Goal: Information Seeking & Learning: Learn about a topic

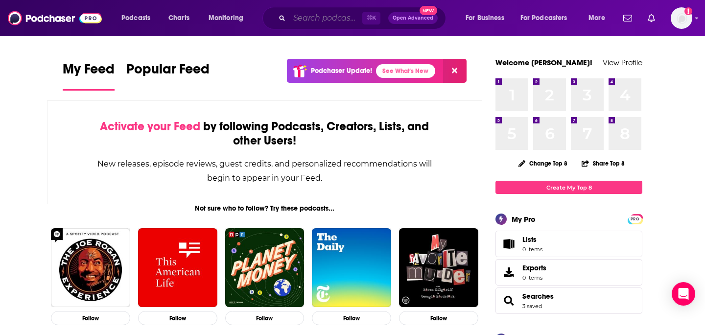
click at [332, 21] on input "Search podcasts, credits, & more..." at bounding box center [326, 18] width 73 height 16
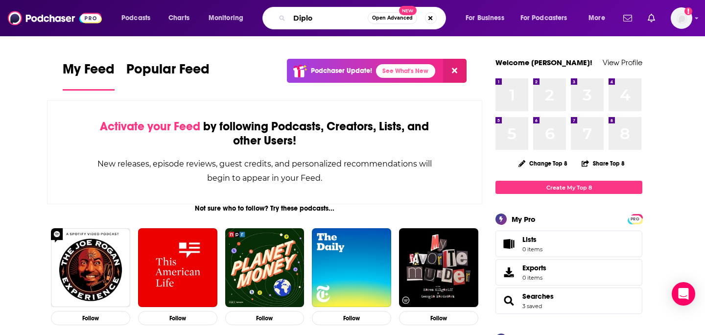
type input "Diplo"
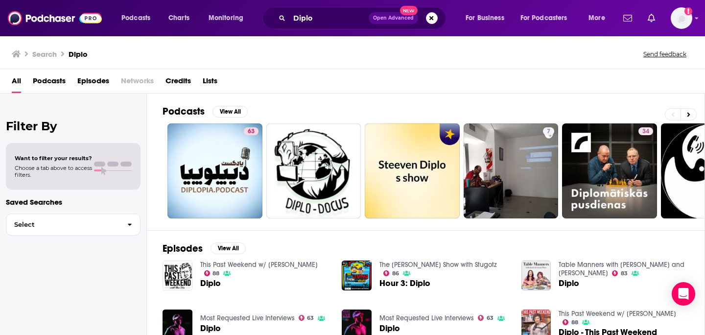
click at [181, 82] on span "Credits" at bounding box center [178, 83] width 25 height 20
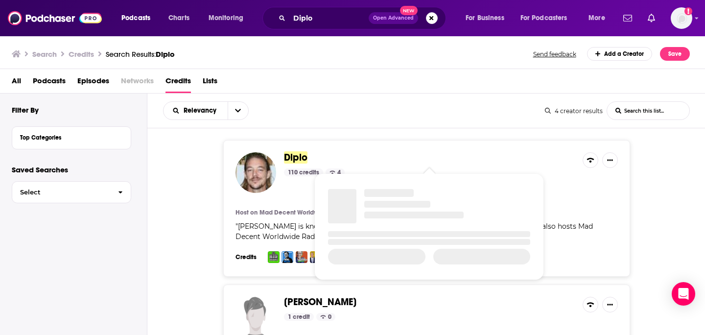
click at [298, 158] on span "Diplo" at bounding box center [296, 157] width 24 height 12
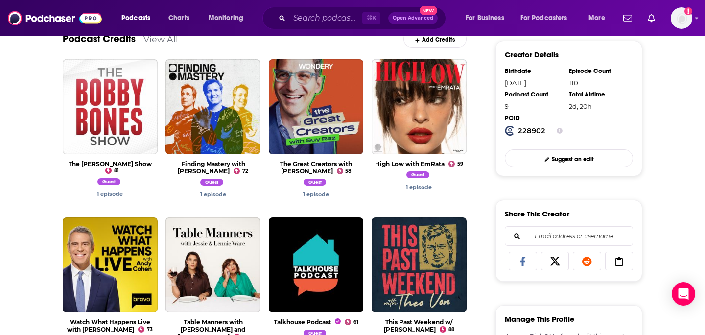
scroll to position [229, 0]
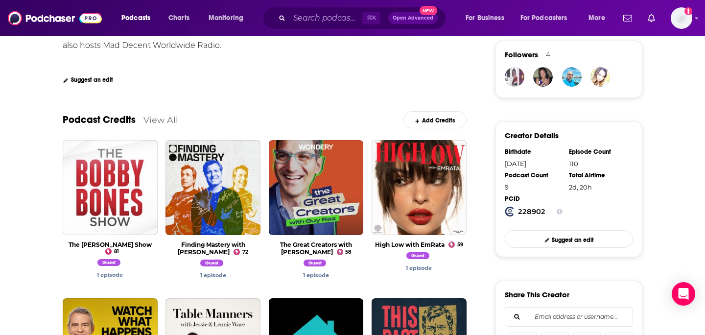
click at [157, 124] on link "View All" at bounding box center [161, 120] width 35 height 10
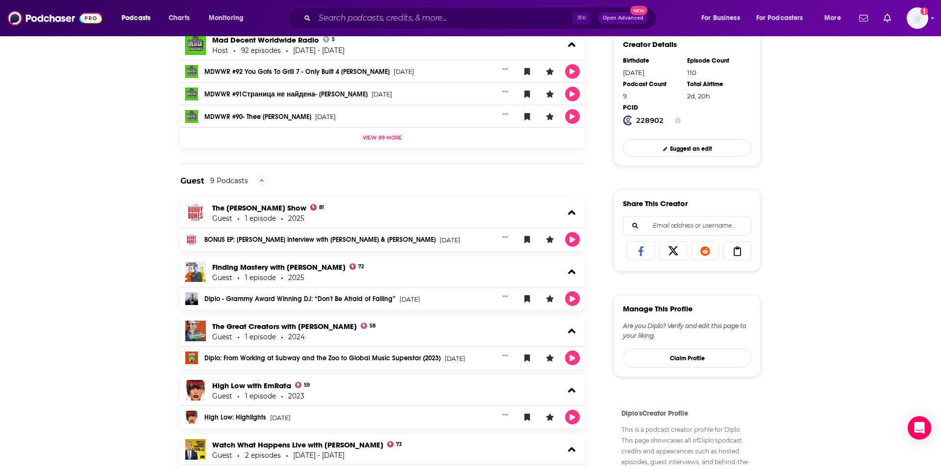
scroll to position [321, 0]
click at [572, 211] on icon at bounding box center [571, 212] width 7 height 5
click at [572, 211] on icon at bounding box center [571, 212] width 7 height 12
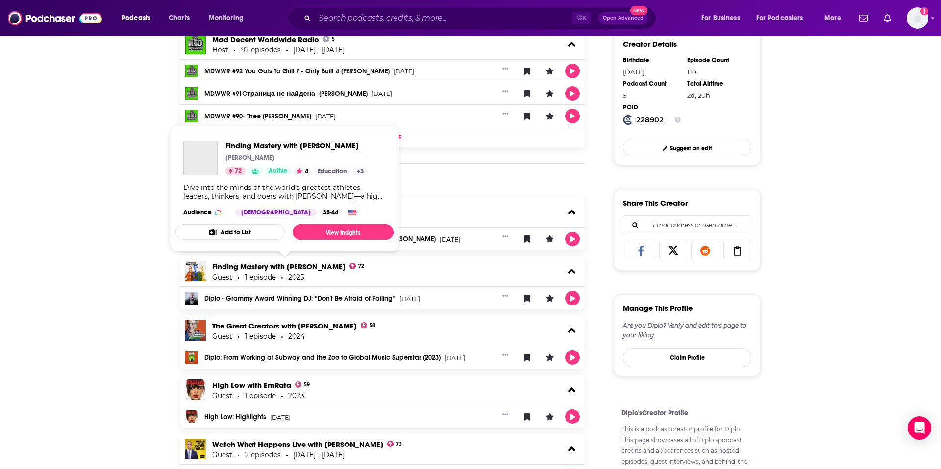
click at [332, 268] on link "Finding Mastery with [PERSON_NAME]" at bounding box center [278, 266] width 133 height 9
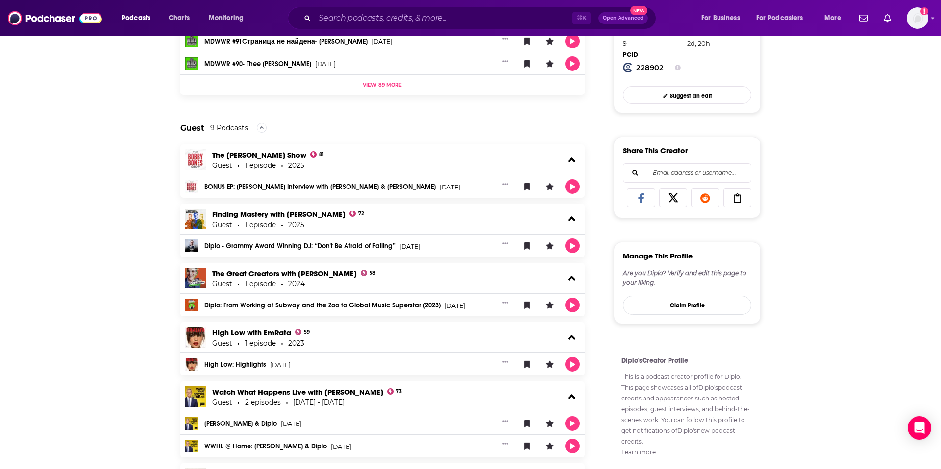
scroll to position [375, 0]
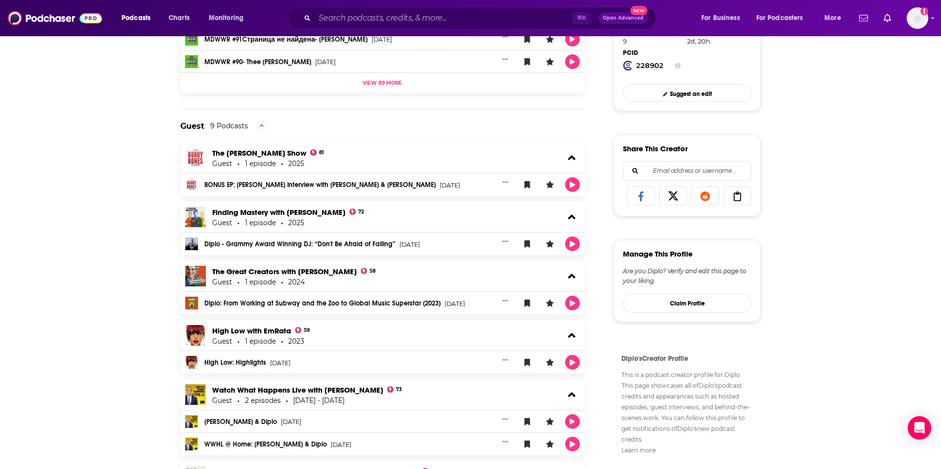
click at [321, 242] on link "Diplo - Grammy Award Winning DJ: “Don't Be Afraid of Failing”" at bounding box center [299, 244] width 191 height 7
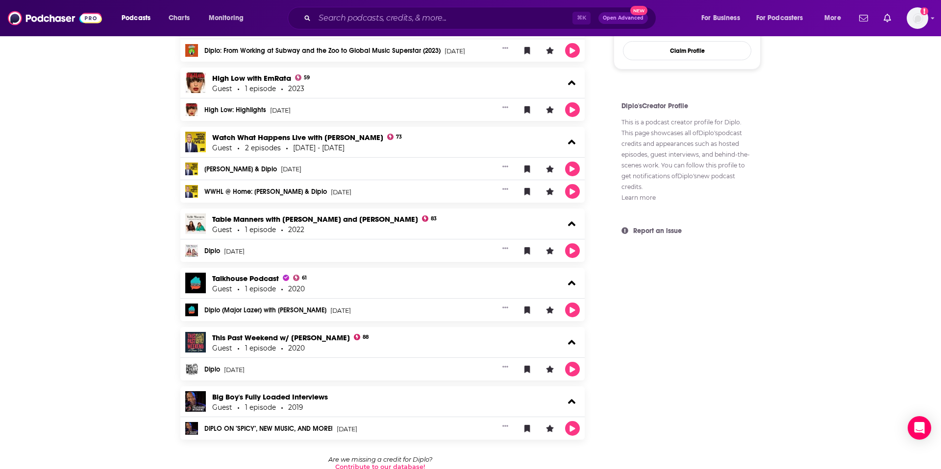
scroll to position [630, 0]
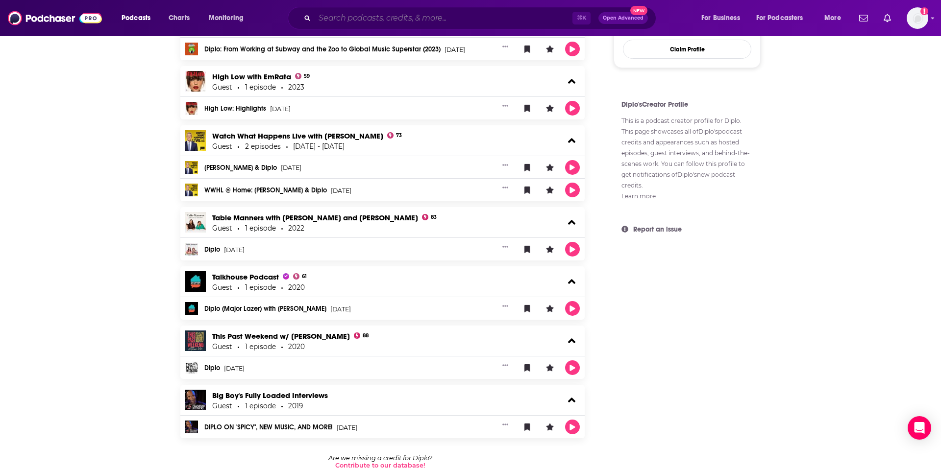
click at [402, 16] on input "Search podcasts, credits, & more..." at bounding box center [444, 18] width 258 height 16
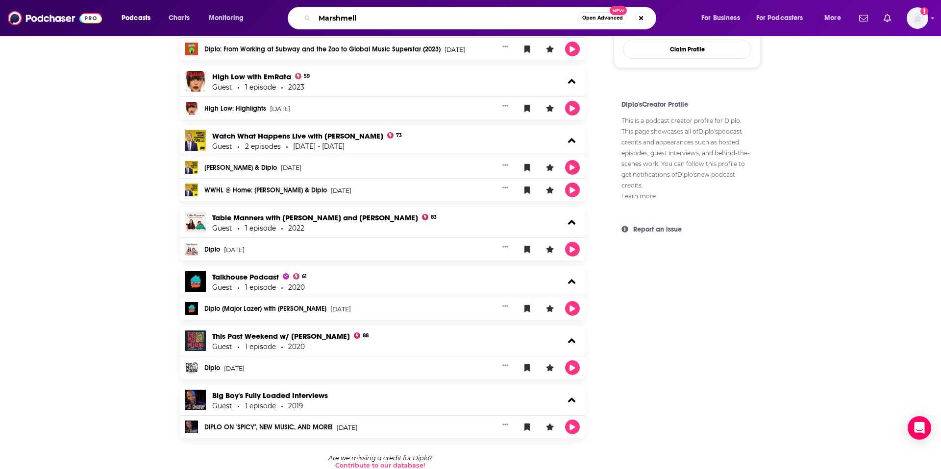
type input "Marshmello"
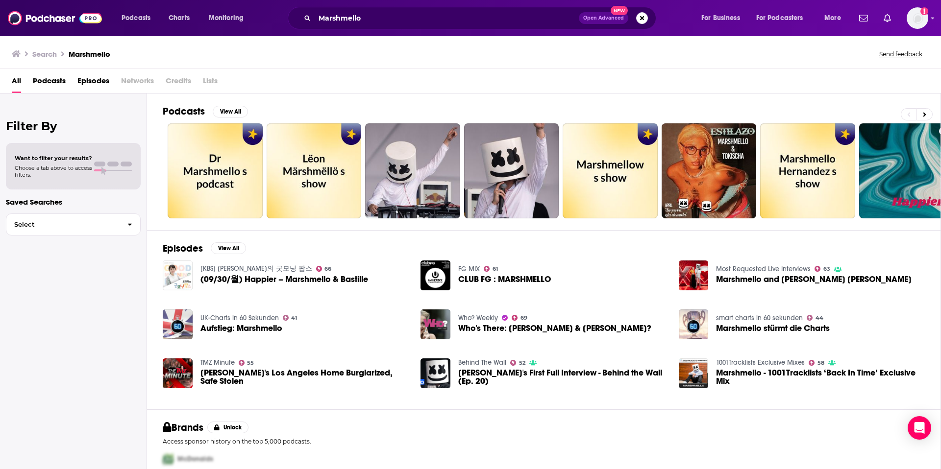
click at [57, 86] on span "Podcasts" at bounding box center [49, 83] width 33 height 20
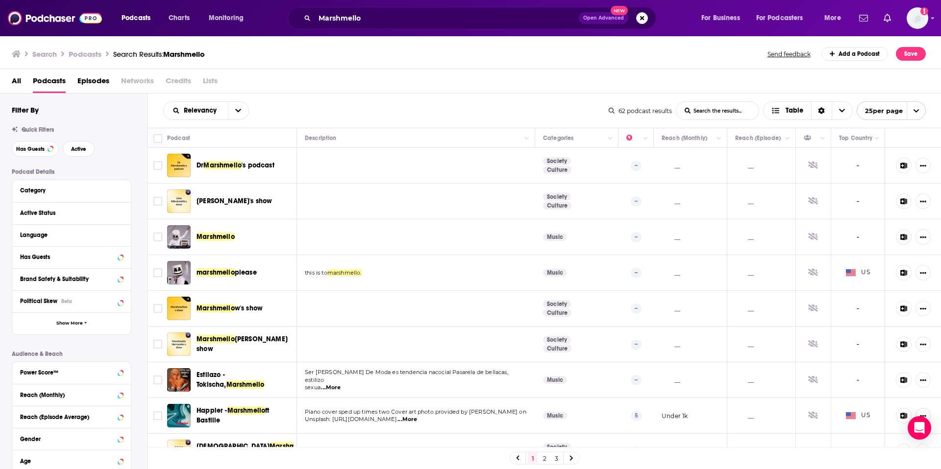
click at [182, 81] on span "Credits" at bounding box center [178, 83] width 25 height 20
click at [182, 85] on span "Credits" at bounding box center [178, 83] width 25 height 20
click at [187, 80] on span "Credits" at bounding box center [178, 83] width 25 height 20
click at [179, 83] on span "Credits" at bounding box center [178, 83] width 25 height 20
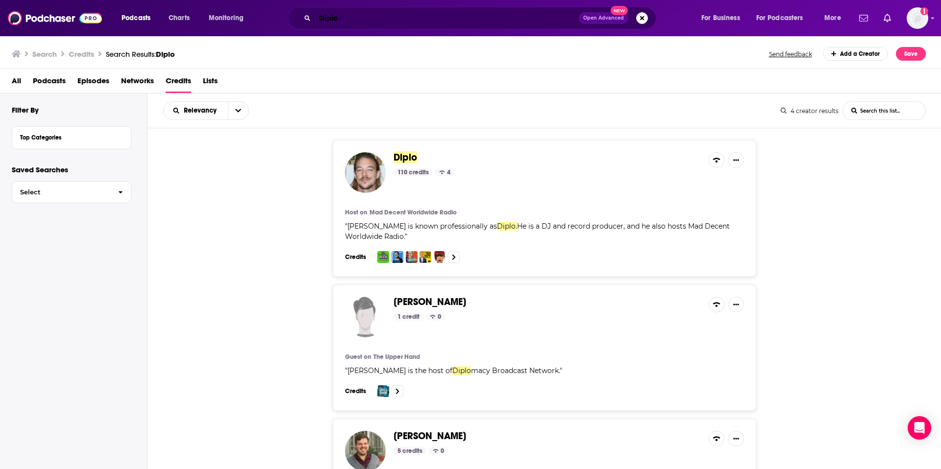
click at [344, 20] on input "Diplo" at bounding box center [447, 18] width 264 height 16
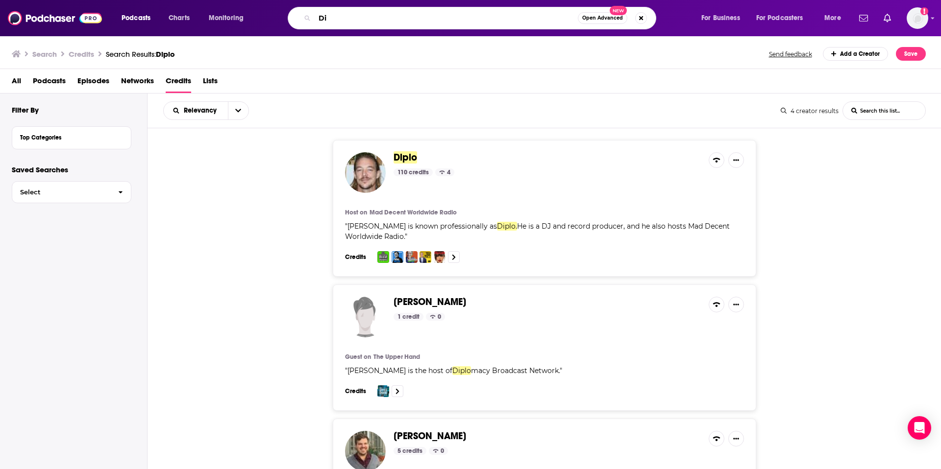
type input "D"
type input "Marshmello"
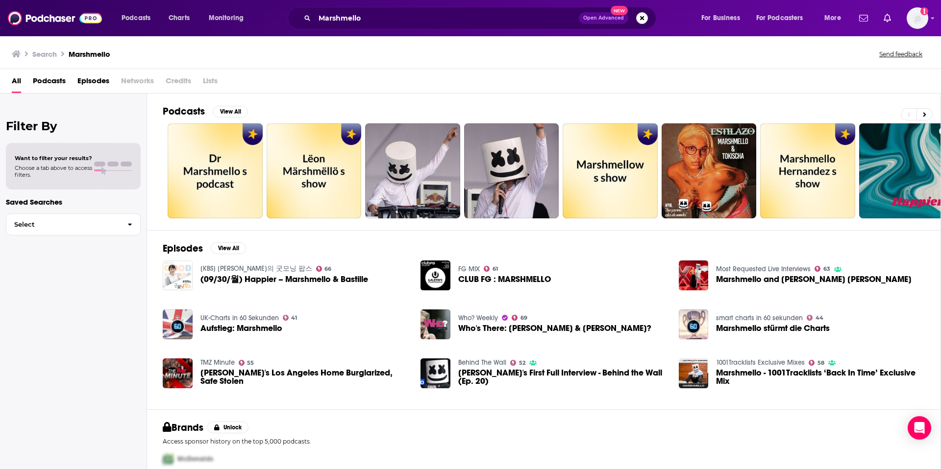
click at [179, 82] on span "Credits" at bounding box center [178, 83] width 25 height 20
click at [59, 81] on span "Podcasts" at bounding box center [49, 83] width 33 height 20
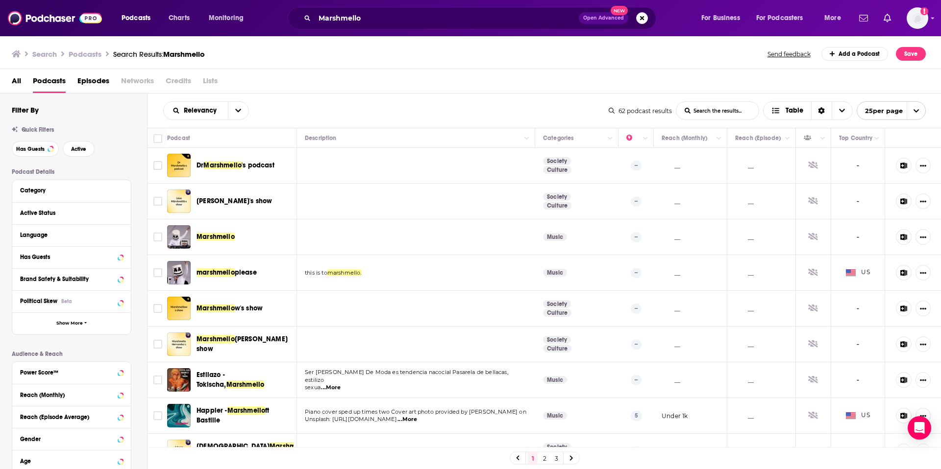
click at [99, 82] on span "Episodes" at bounding box center [93, 83] width 32 height 20
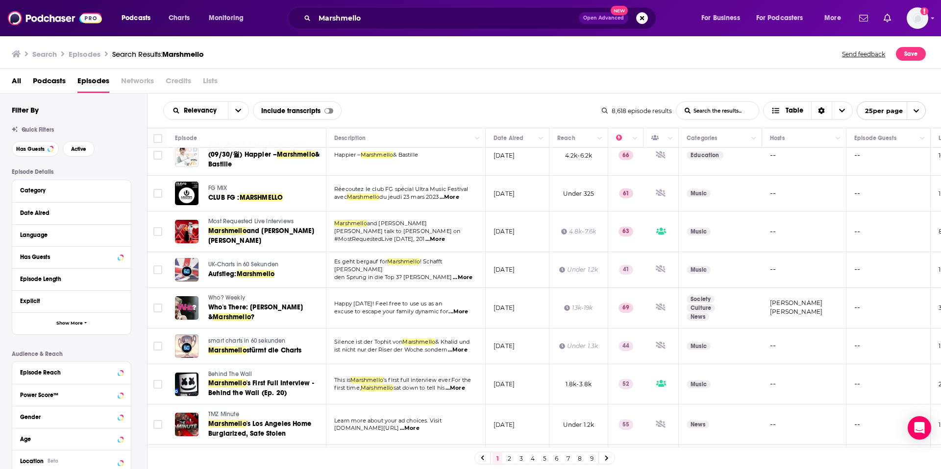
scroll to position [10, 0]
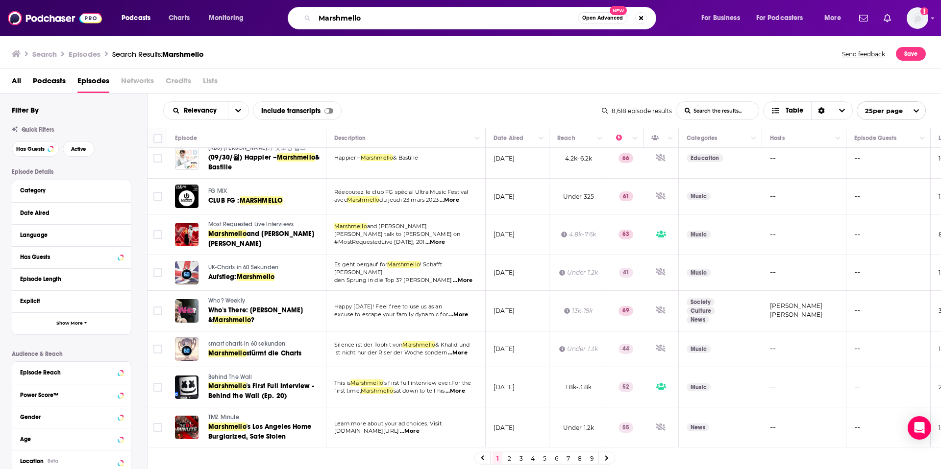
drag, startPoint x: 367, startPoint y: 19, endPoint x: 310, endPoint y: 18, distance: 57.8
click at [310, 18] on div "Marshmello Open Advanced New" at bounding box center [472, 18] width 368 height 23
type input "[PERSON_NAME] SUmmit"
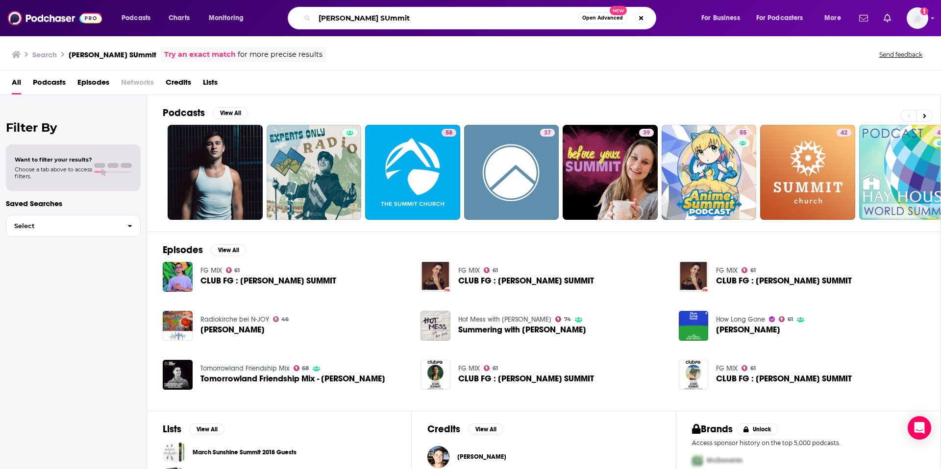
drag, startPoint x: 375, startPoint y: 16, endPoint x: 311, endPoint y: 15, distance: 64.7
click at [311, 15] on div "[PERSON_NAME] SUmmit Open Advanced New" at bounding box center [472, 18] width 368 height 23
type input "[PERSON_NAME]"
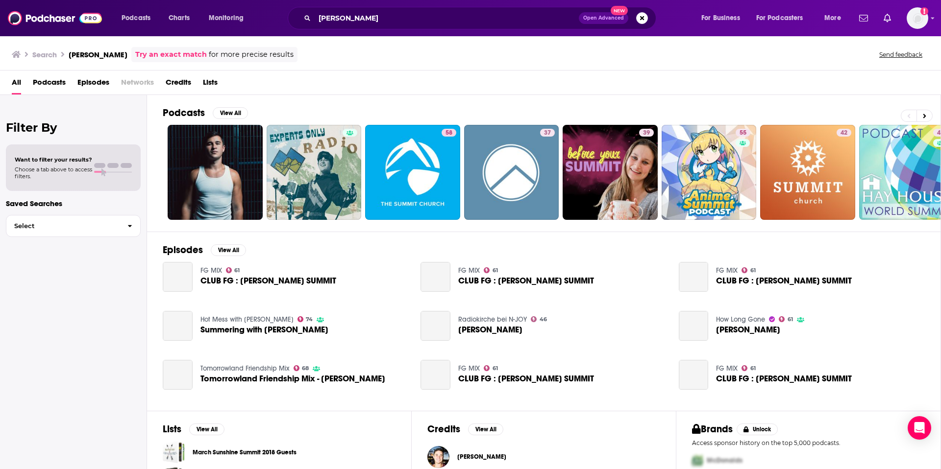
click at [185, 85] on span "Credits" at bounding box center [178, 84] width 25 height 20
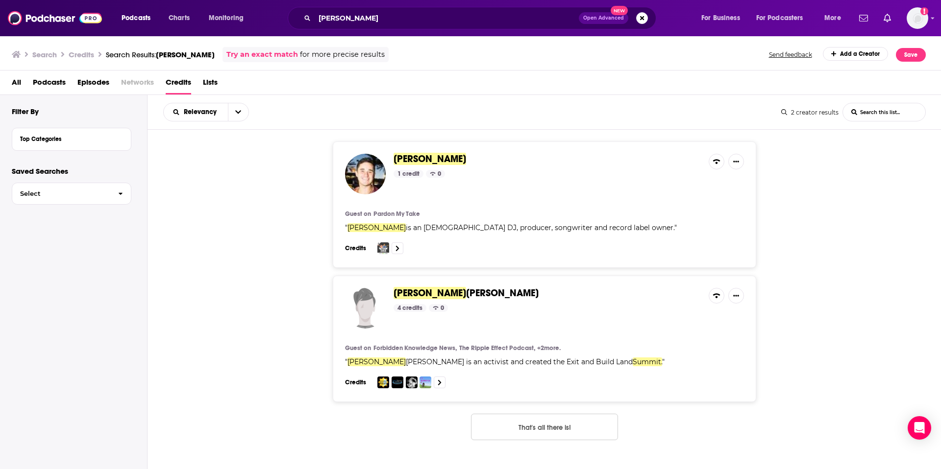
click at [432, 158] on span "[PERSON_NAME]" at bounding box center [429, 159] width 73 height 12
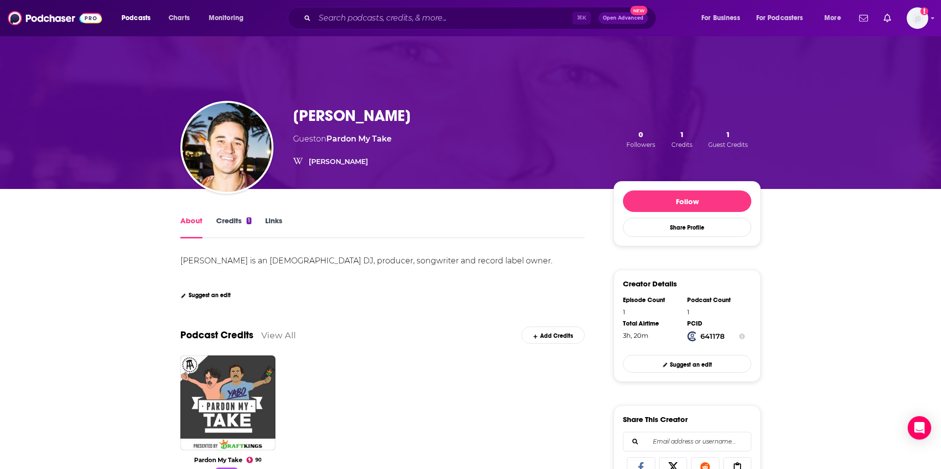
click at [241, 224] on link "Credits 1" at bounding box center [233, 227] width 35 height 23
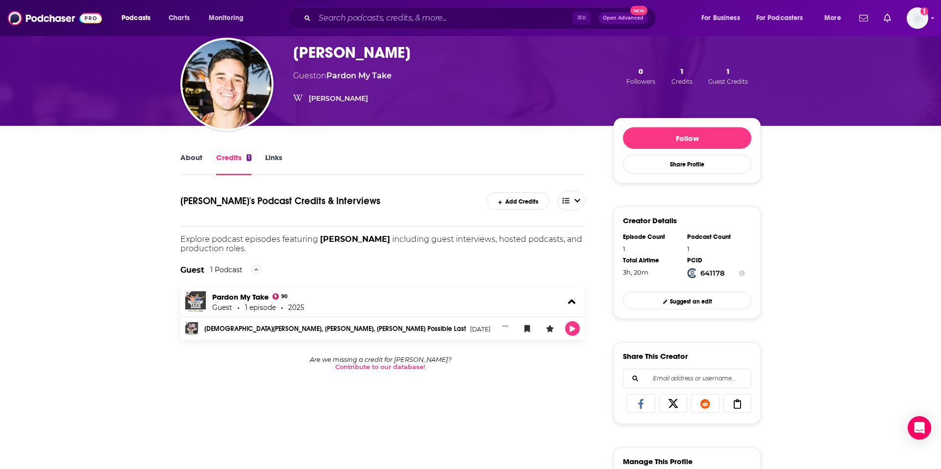
scroll to position [64, 0]
click at [411, 22] on input "Search podcasts, credits, & more..." at bounding box center [444, 18] width 258 height 16
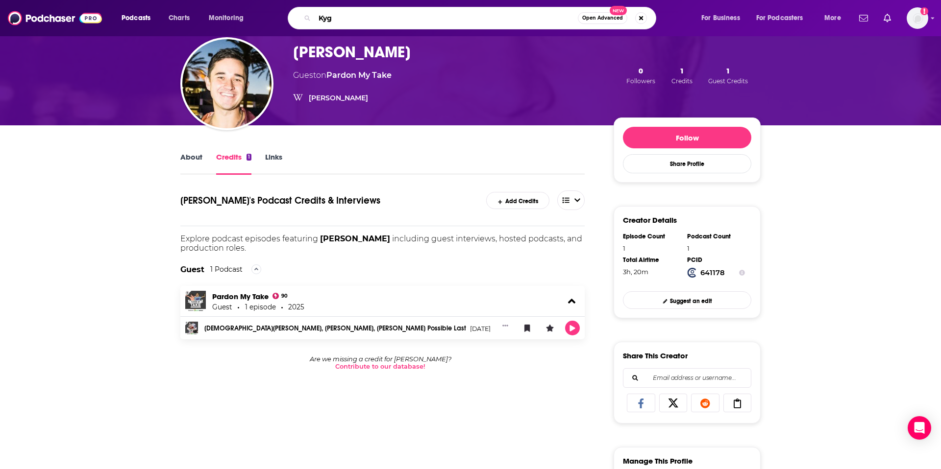
type input "Kygo"
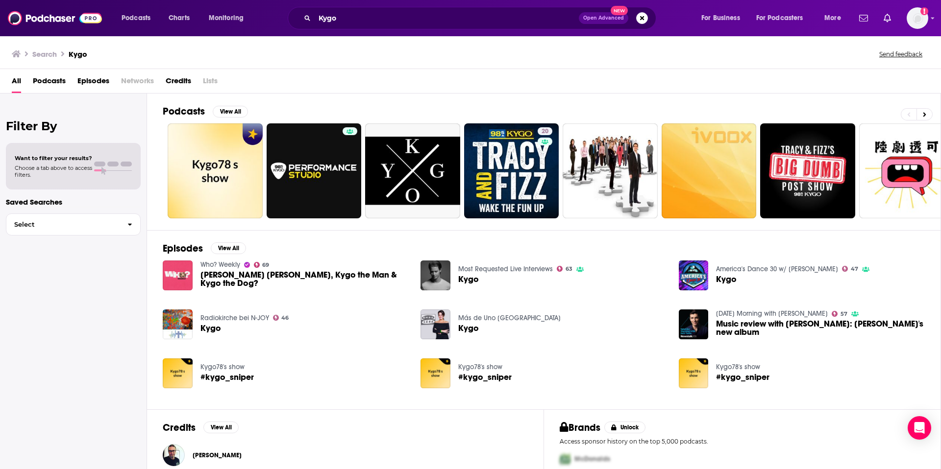
click at [174, 80] on span "Credits" at bounding box center [178, 83] width 25 height 20
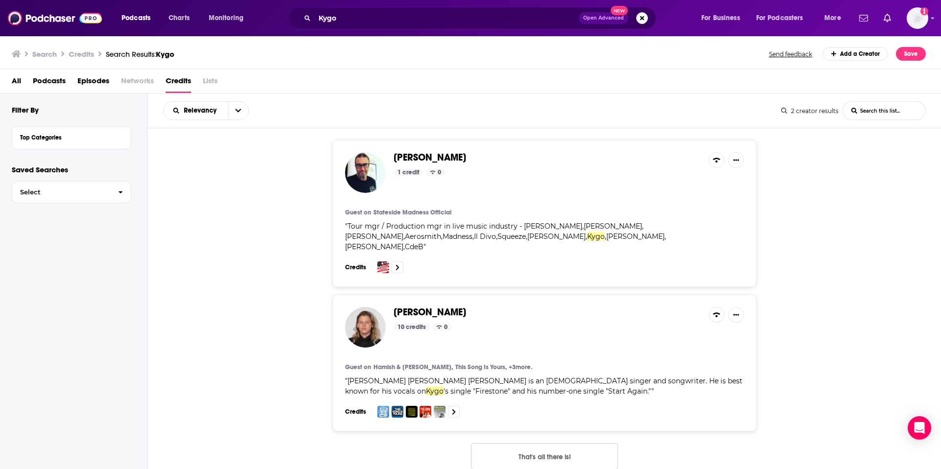
click at [46, 83] on span "Podcasts" at bounding box center [49, 83] width 33 height 20
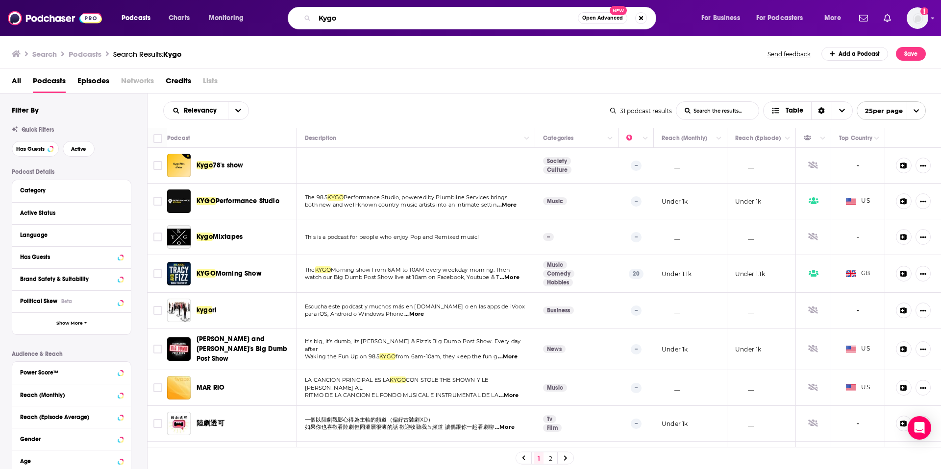
drag, startPoint x: 343, startPoint y: 21, endPoint x: 305, endPoint y: 21, distance: 38.2
click at [305, 21] on div "Kygo Open Advanced New" at bounding box center [472, 18] width 368 height 23
type input "Illenium"
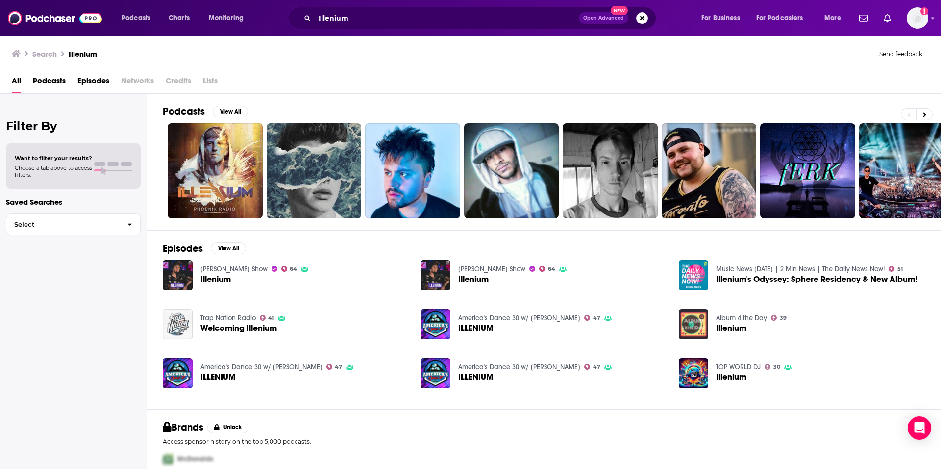
click at [180, 81] on span "Credits" at bounding box center [178, 83] width 25 height 20
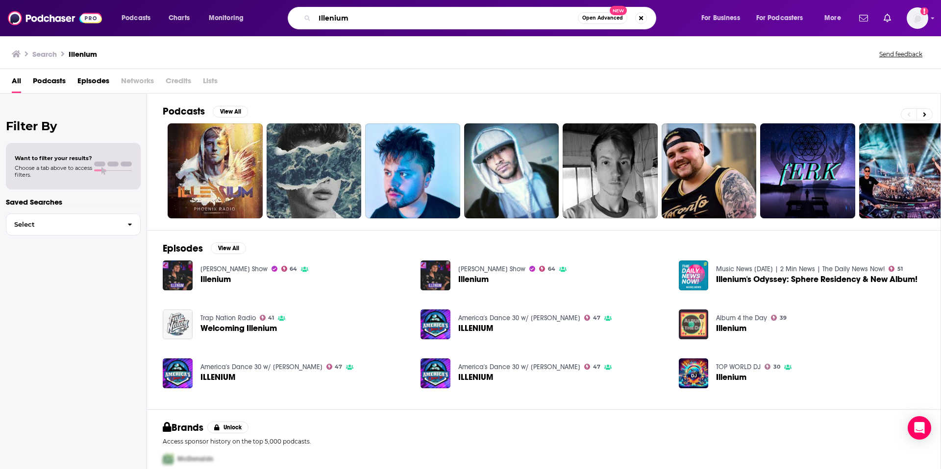
drag, startPoint x: 357, startPoint y: 19, endPoint x: 312, endPoint y: 18, distance: 45.6
click at [312, 18] on div "Illenium Open Advanced New" at bounding box center [472, 18] width 368 height 23
type input "Tiesto"
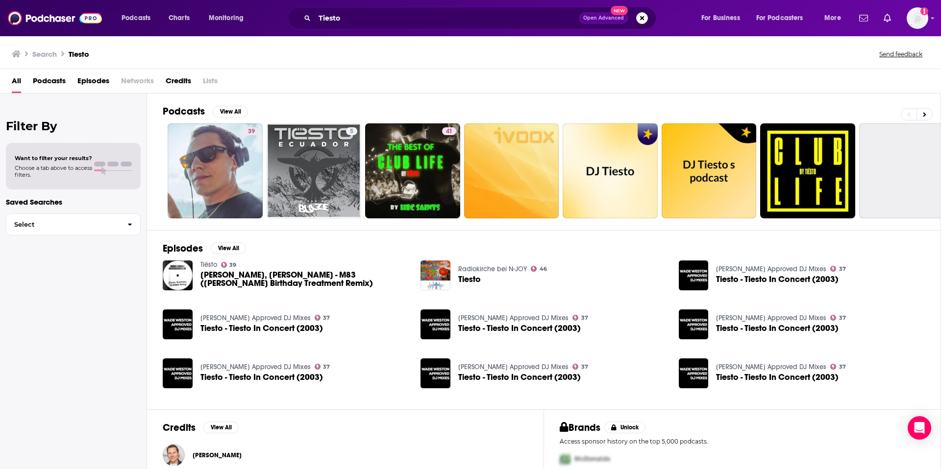
click at [177, 83] on span "Credits" at bounding box center [178, 83] width 25 height 20
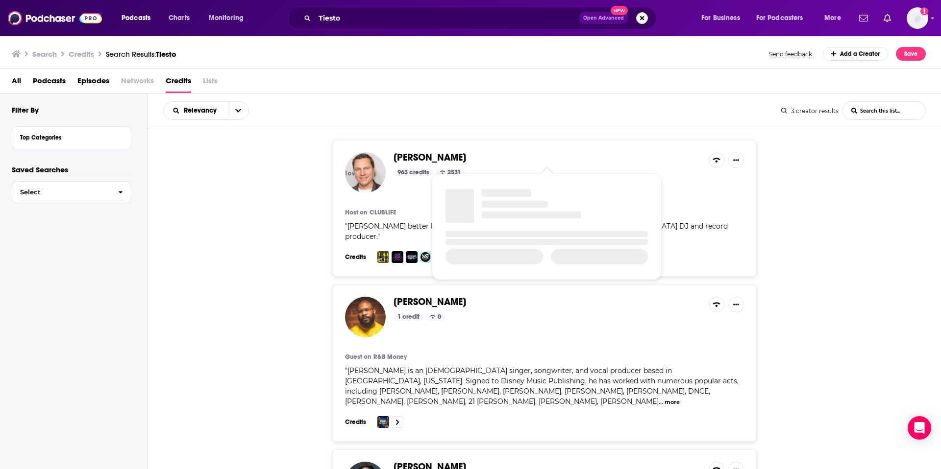
click at [413, 156] on span "[PERSON_NAME]" at bounding box center [429, 157] width 73 height 12
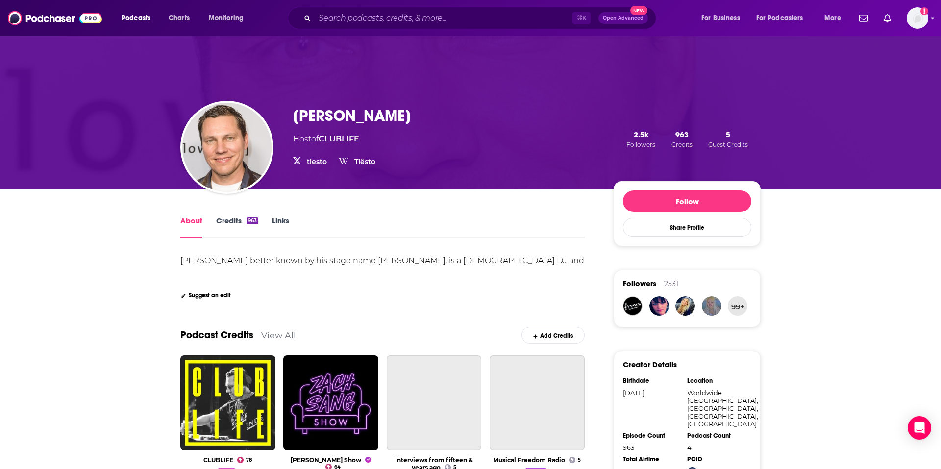
click at [242, 223] on link "Credits 963" at bounding box center [237, 227] width 42 height 23
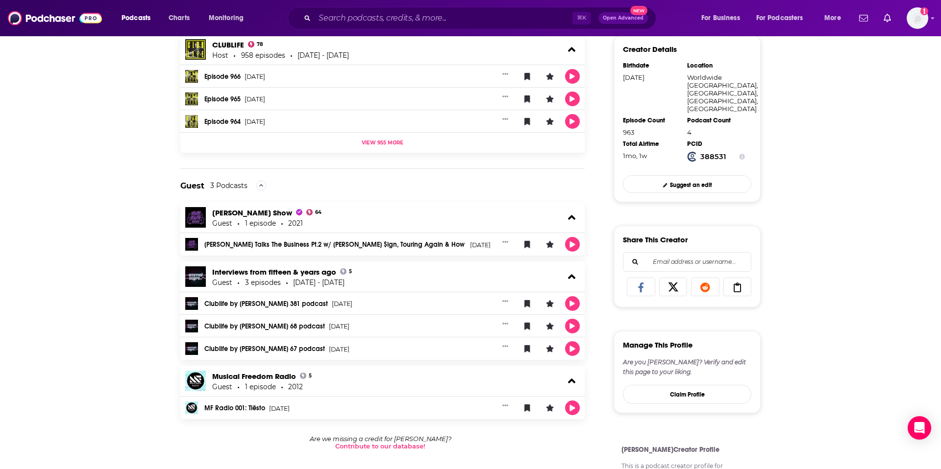
scroll to position [319, 0]
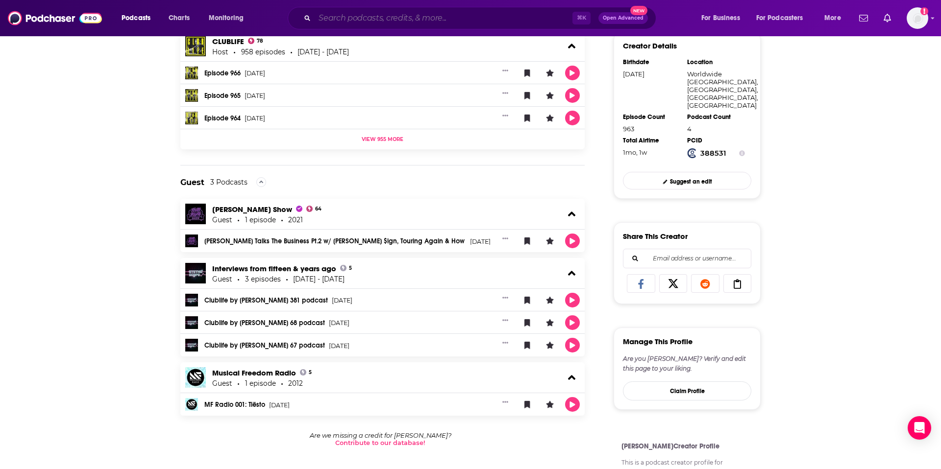
click at [457, 21] on input "Search podcasts, credits, & more..." at bounding box center [444, 18] width 258 height 16
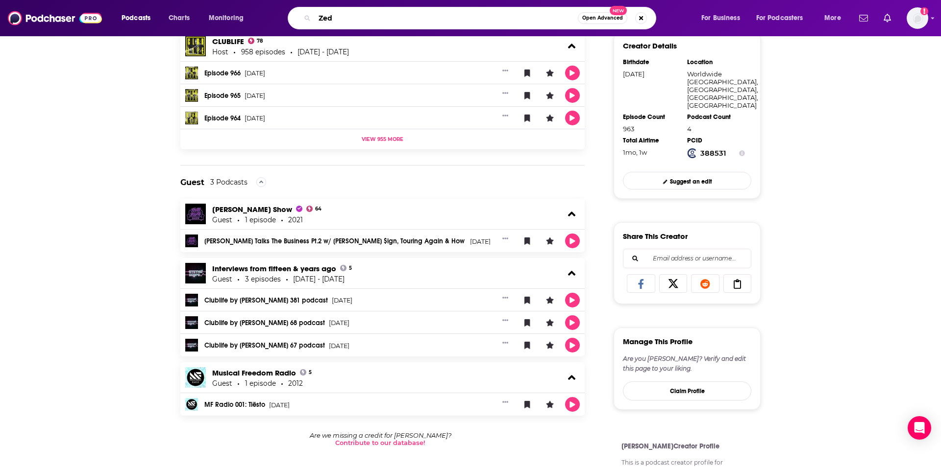
type input "Zedd"
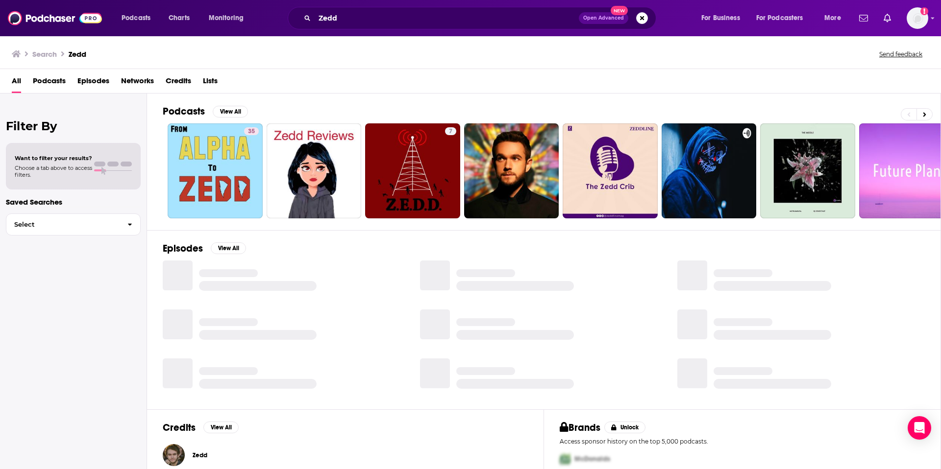
click at [177, 82] on span "Credits" at bounding box center [178, 83] width 25 height 20
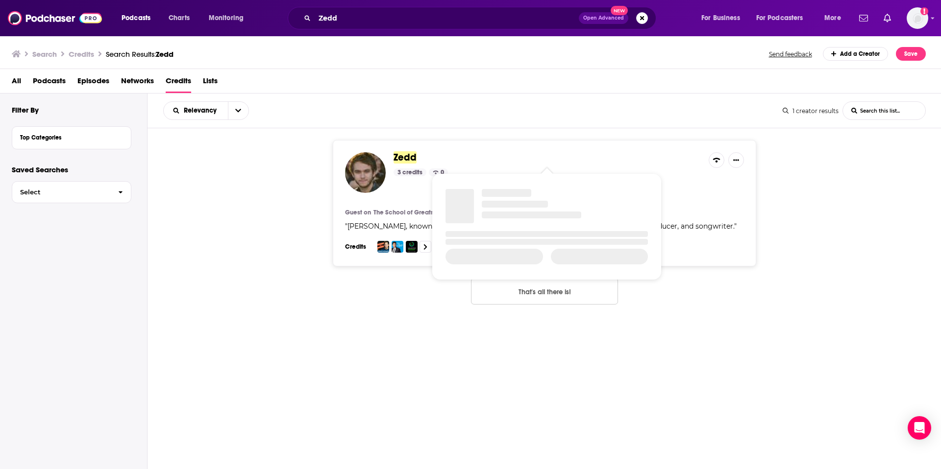
click at [402, 154] on span "Zedd" at bounding box center [404, 157] width 23 height 12
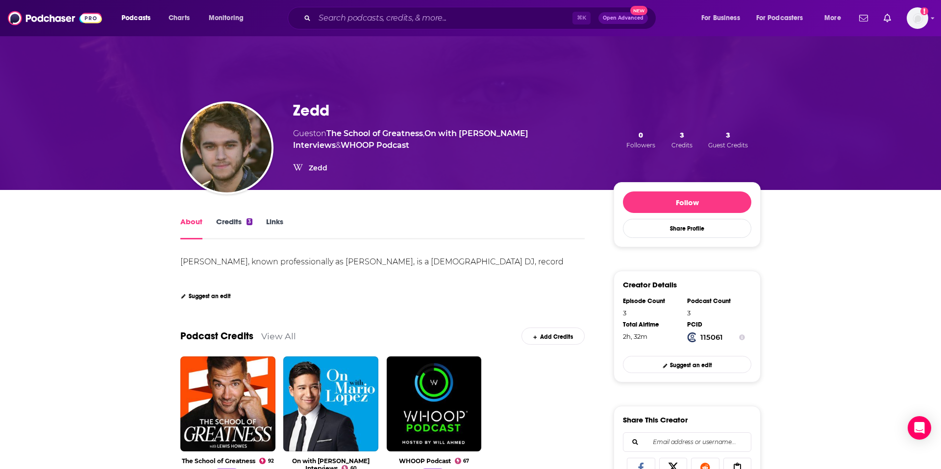
click at [233, 224] on link "Credits 3" at bounding box center [234, 228] width 36 height 23
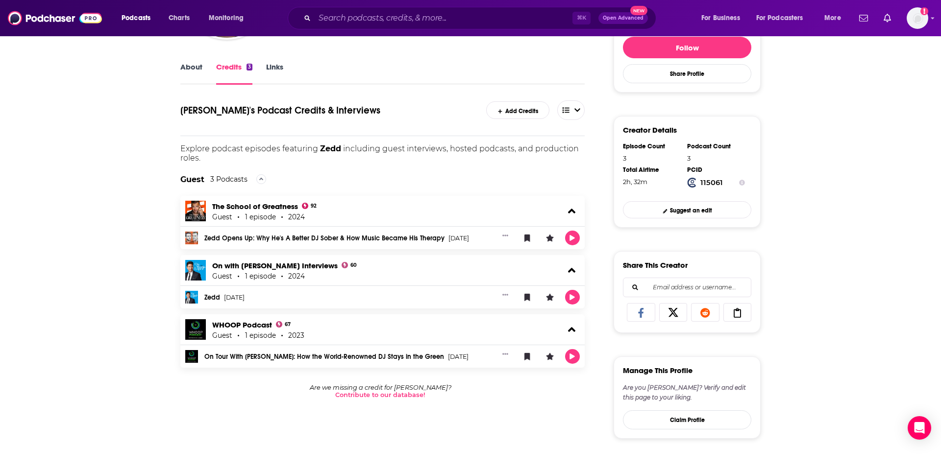
scroll to position [159, 0]
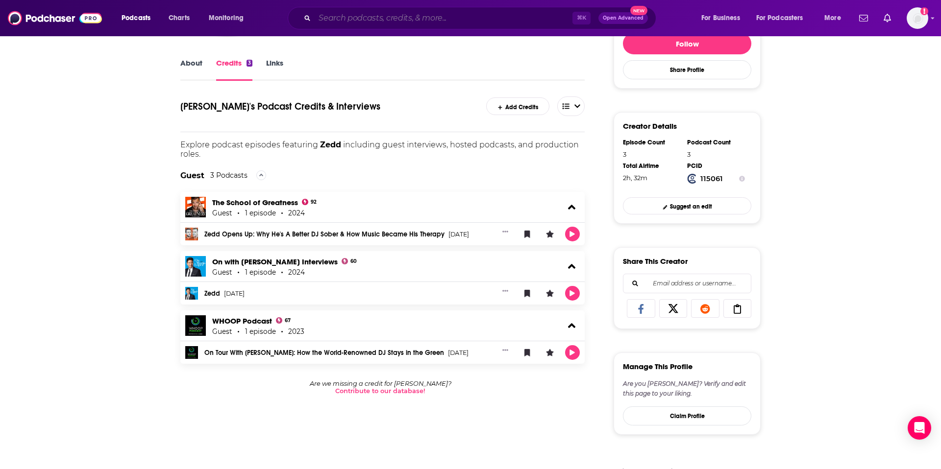
click at [430, 18] on input "Search podcasts, credits, & more..." at bounding box center [444, 18] width 258 height 16
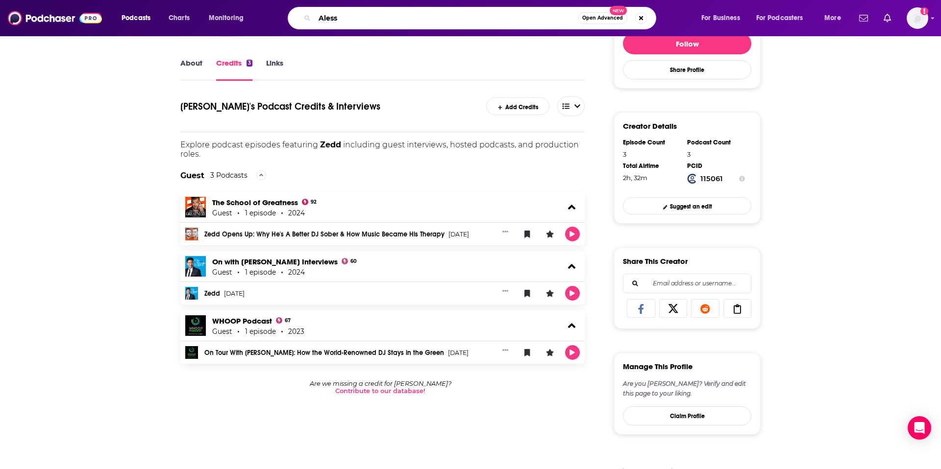
type input "Alesso"
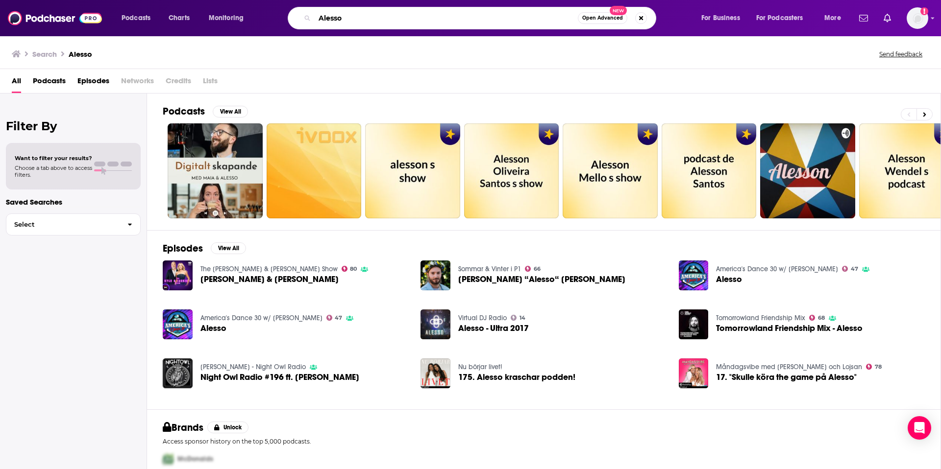
drag, startPoint x: 351, startPoint y: 20, endPoint x: 314, endPoint y: 19, distance: 37.2
click at [315, 19] on input "Alesso" at bounding box center [446, 18] width 263 height 16
type input "The Chainsmokers"
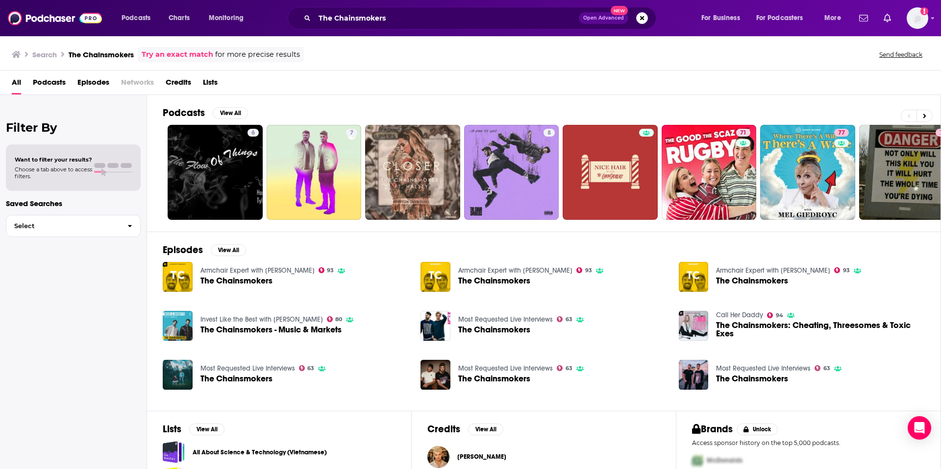
click at [187, 85] on span "Credits" at bounding box center [178, 84] width 25 height 20
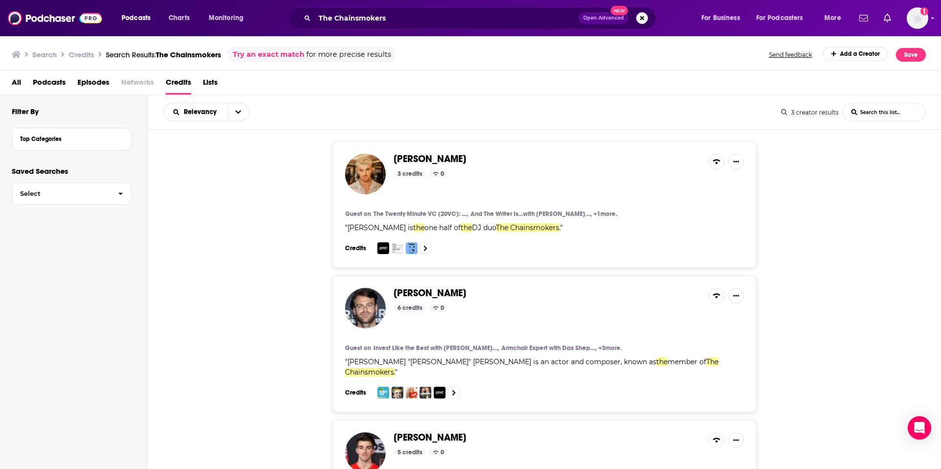
click at [413, 162] on span "[PERSON_NAME]" at bounding box center [429, 159] width 73 height 12
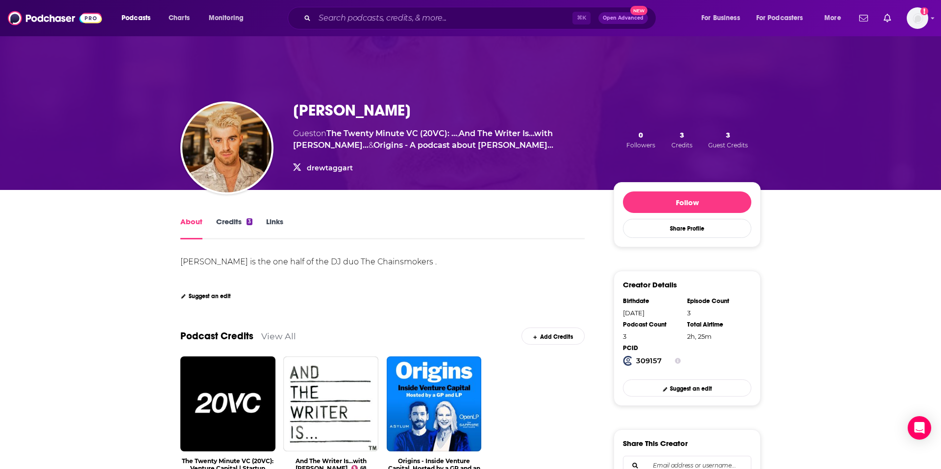
click at [239, 221] on link "Credits 3" at bounding box center [234, 228] width 36 height 23
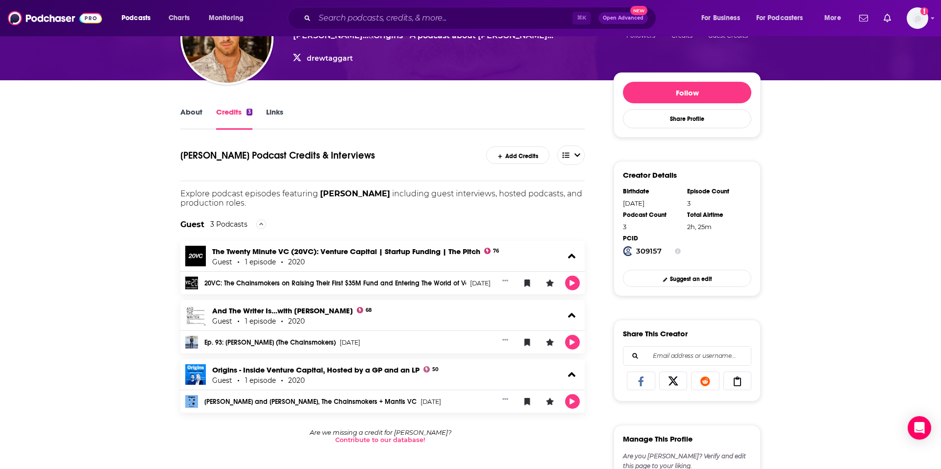
scroll to position [112, 0]
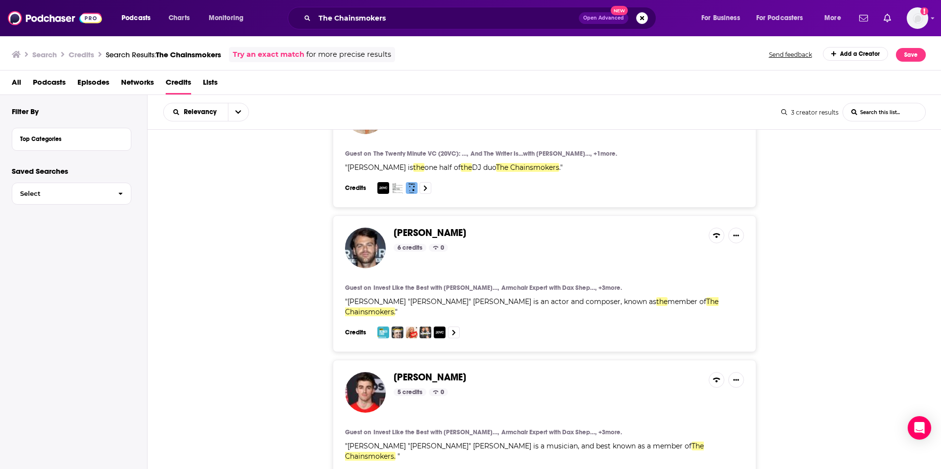
scroll to position [63, 0]
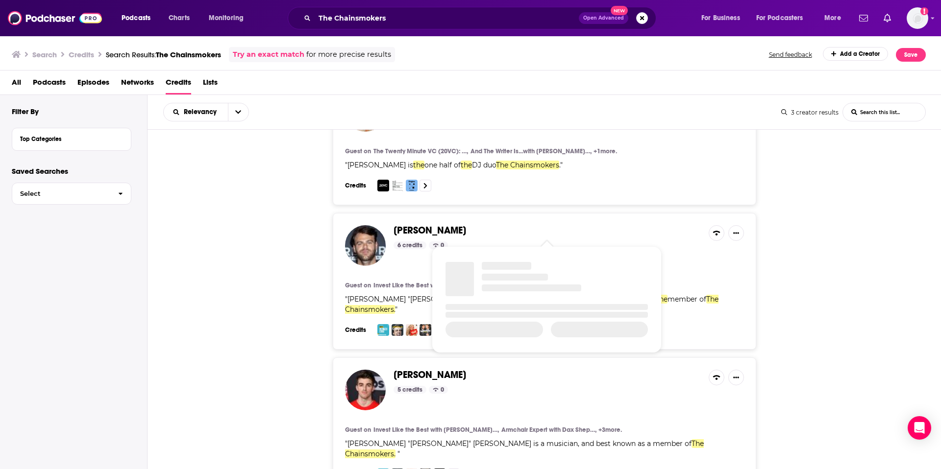
click at [416, 231] on span "[PERSON_NAME]" at bounding box center [429, 230] width 73 height 12
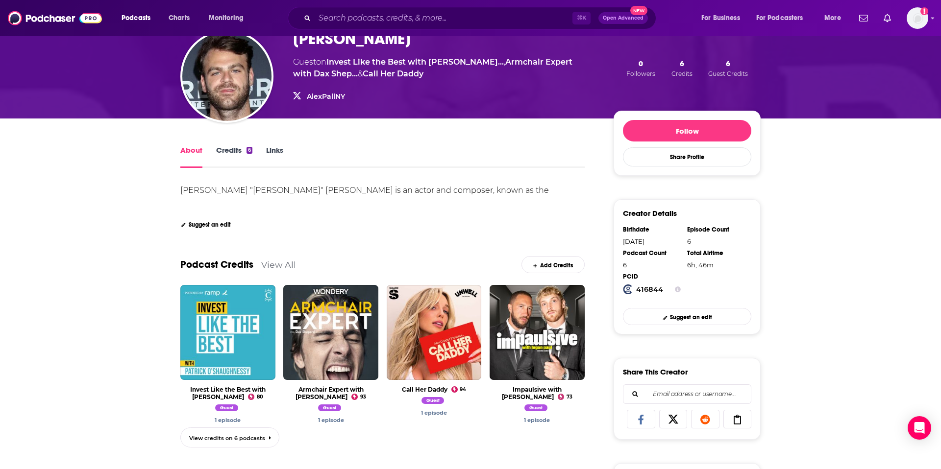
scroll to position [73, 0]
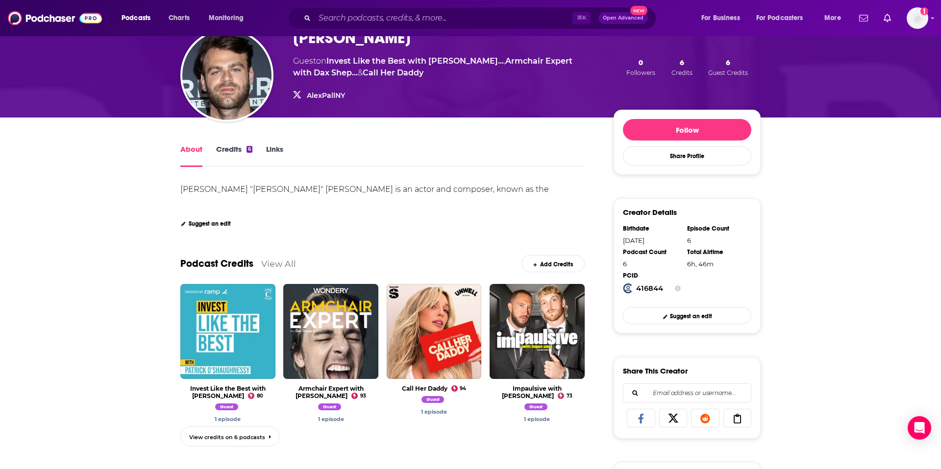
click at [244, 145] on link "Credits 6" at bounding box center [234, 156] width 36 height 23
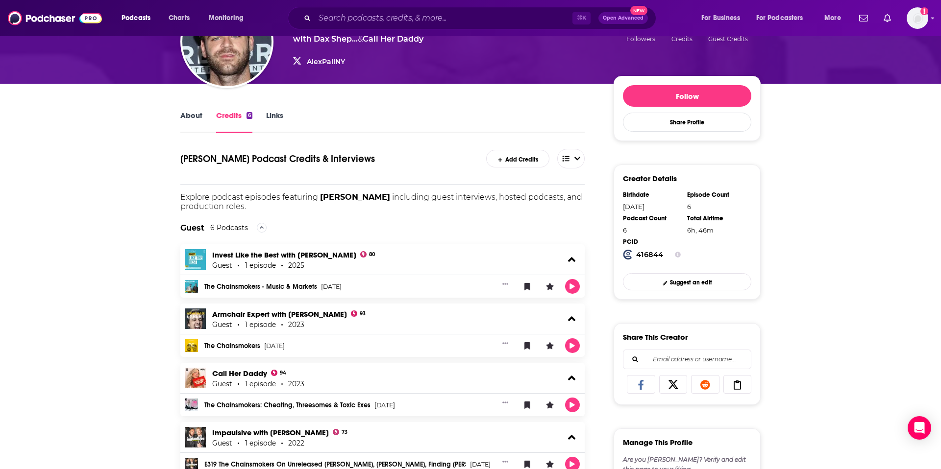
scroll to position [58, 0]
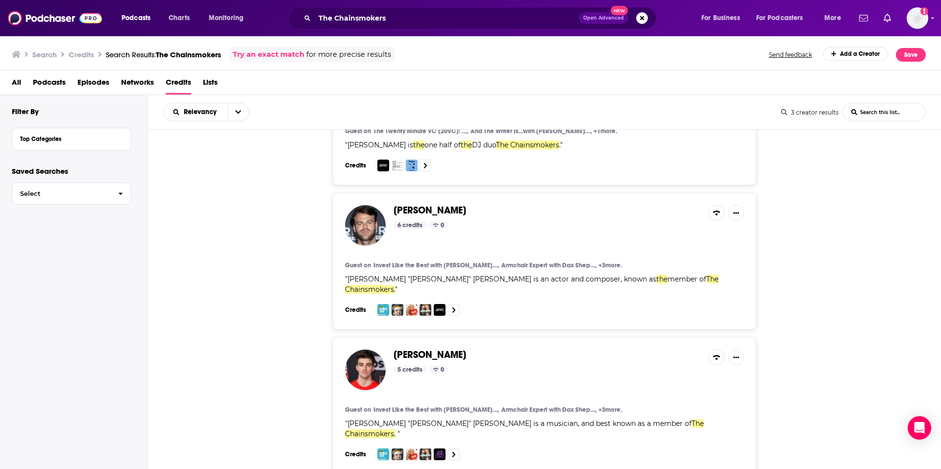
scroll to position [83, 0]
click at [412, 208] on span "[PERSON_NAME]" at bounding box center [429, 210] width 73 height 12
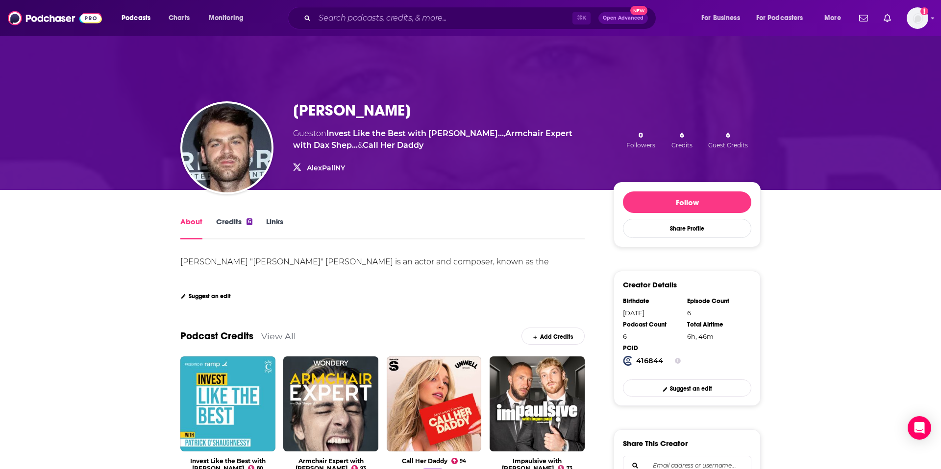
click at [240, 220] on link "Credits 6" at bounding box center [234, 228] width 36 height 23
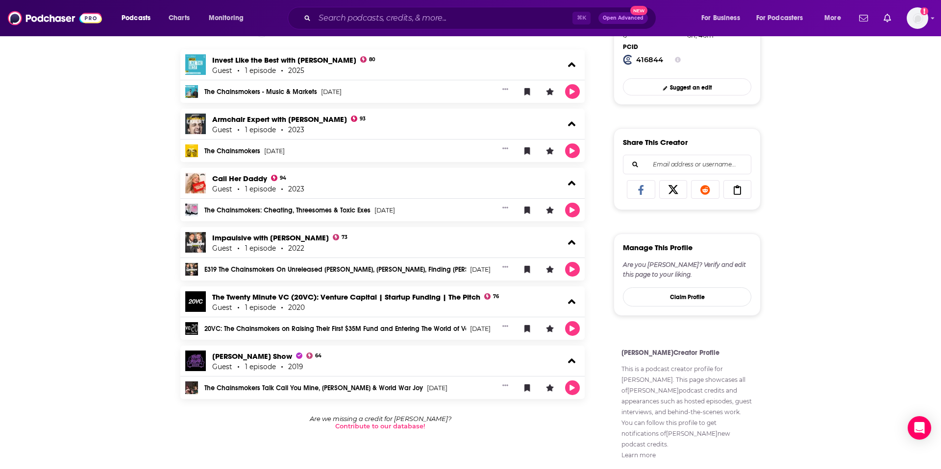
scroll to position [303, 0]
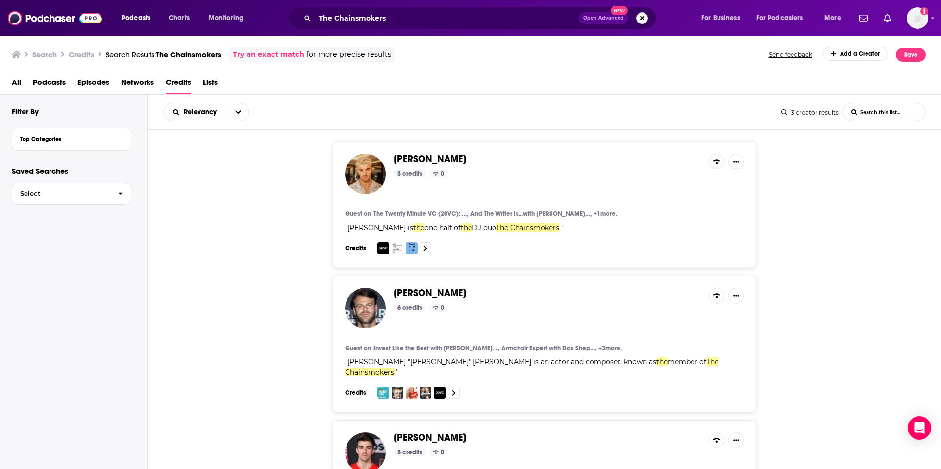
scroll to position [83, 0]
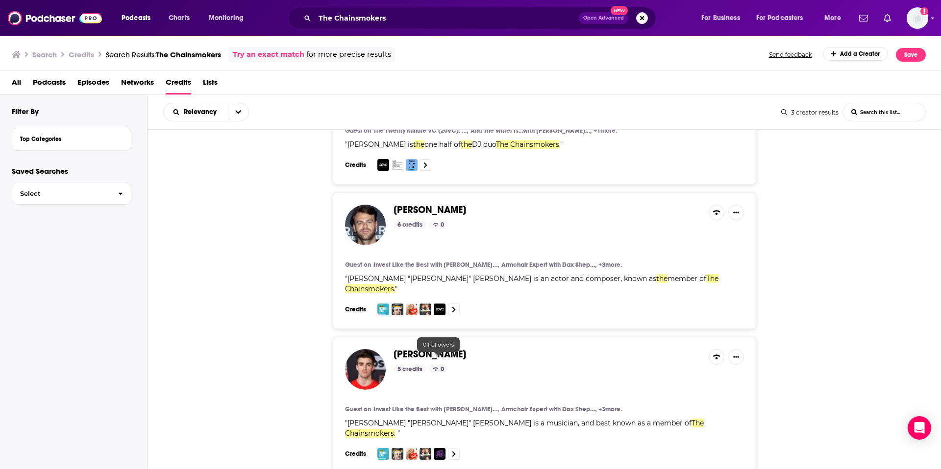
click at [442, 335] on span "[PERSON_NAME]" at bounding box center [429, 354] width 73 height 12
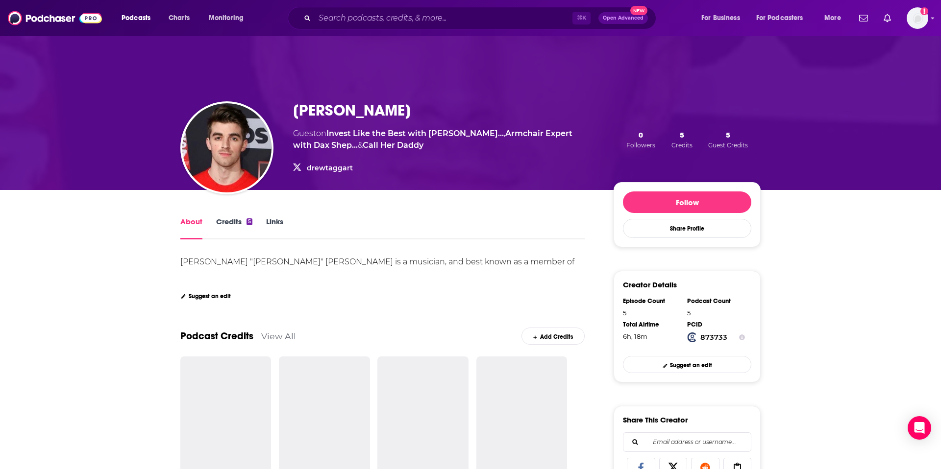
click at [236, 224] on link "Credits 5" at bounding box center [234, 228] width 36 height 23
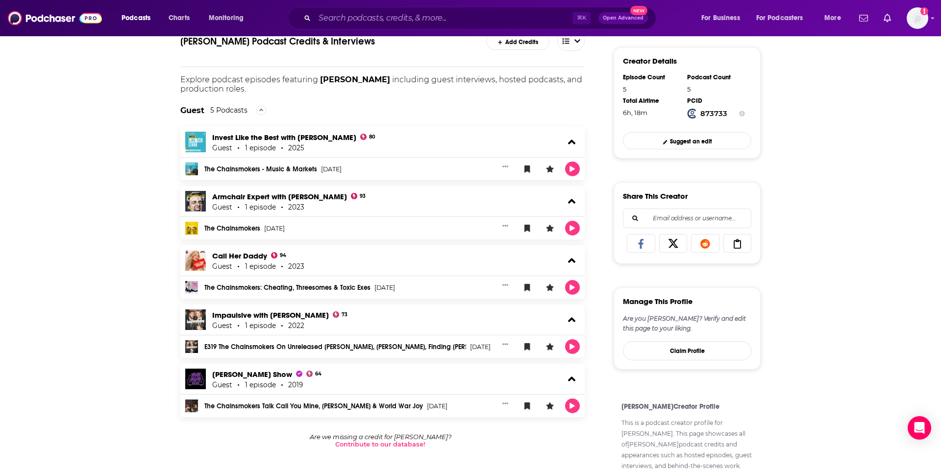
scroll to position [227, 0]
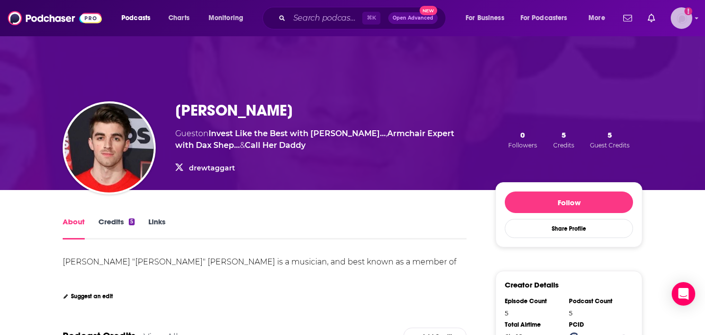
click at [687, 21] on img "Logged in as BBRMusicGroup" at bounding box center [682, 18] width 22 height 22
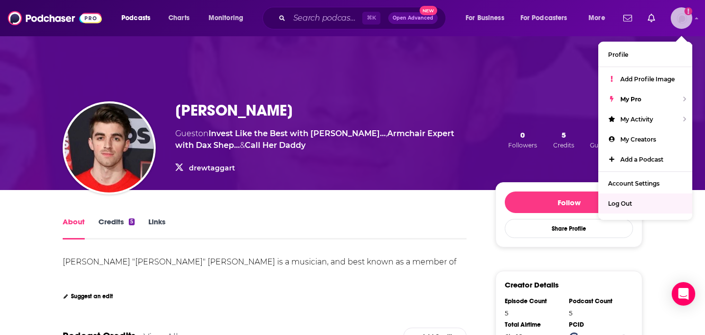
click at [626, 200] on span "Log Out" at bounding box center [620, 203] width 24 height 7
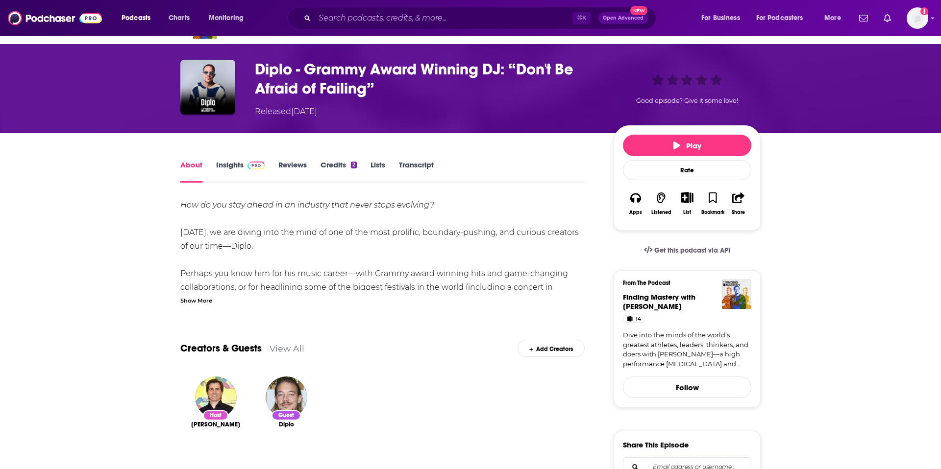
scroll to position [28, 0]
